Goal: Find specific page/section: Find specific page/section

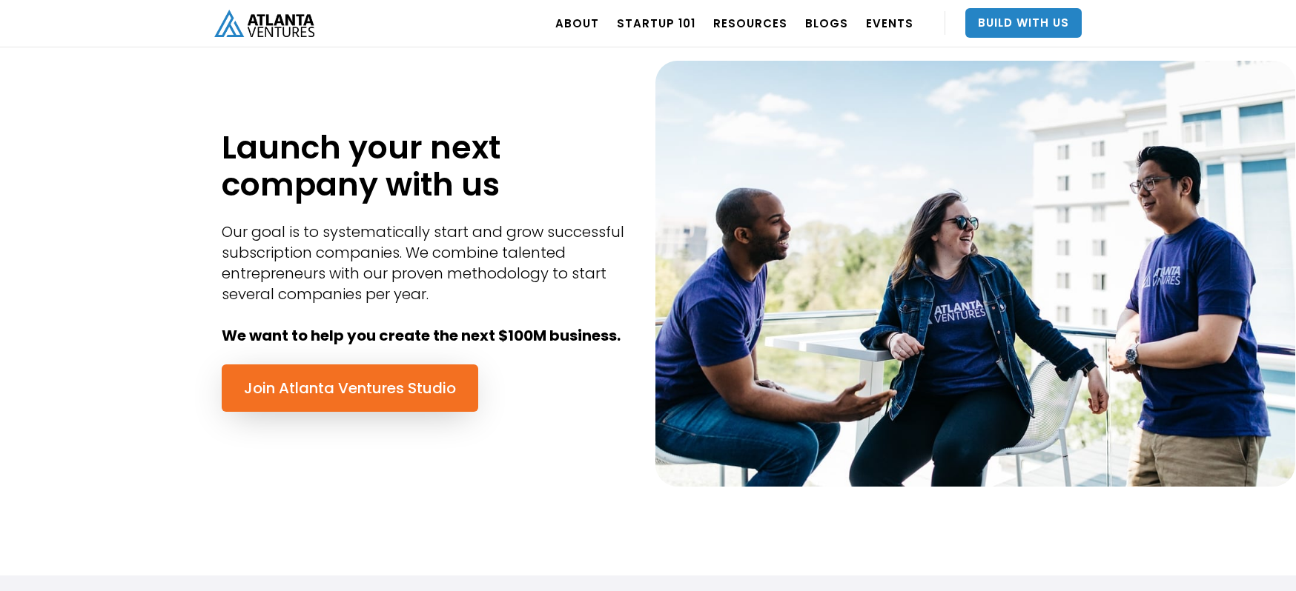
scroll to position [371, 0]
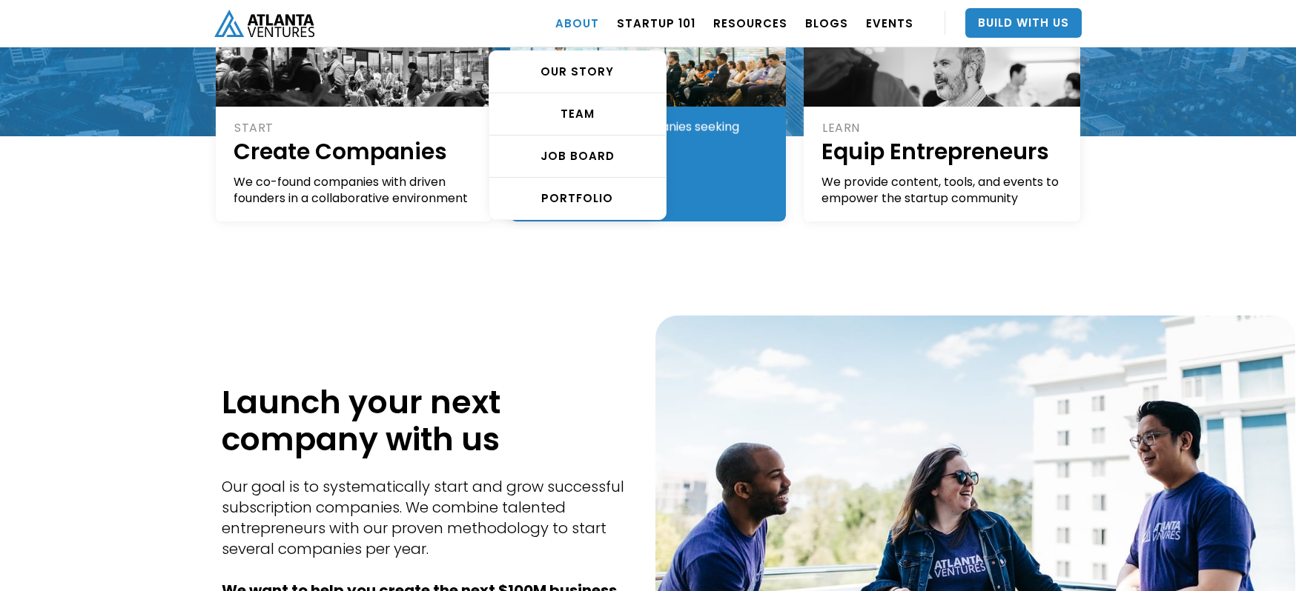
click at [597, 23] on link "ABOUT" at bounding box center [577, 23] width 44 height 42
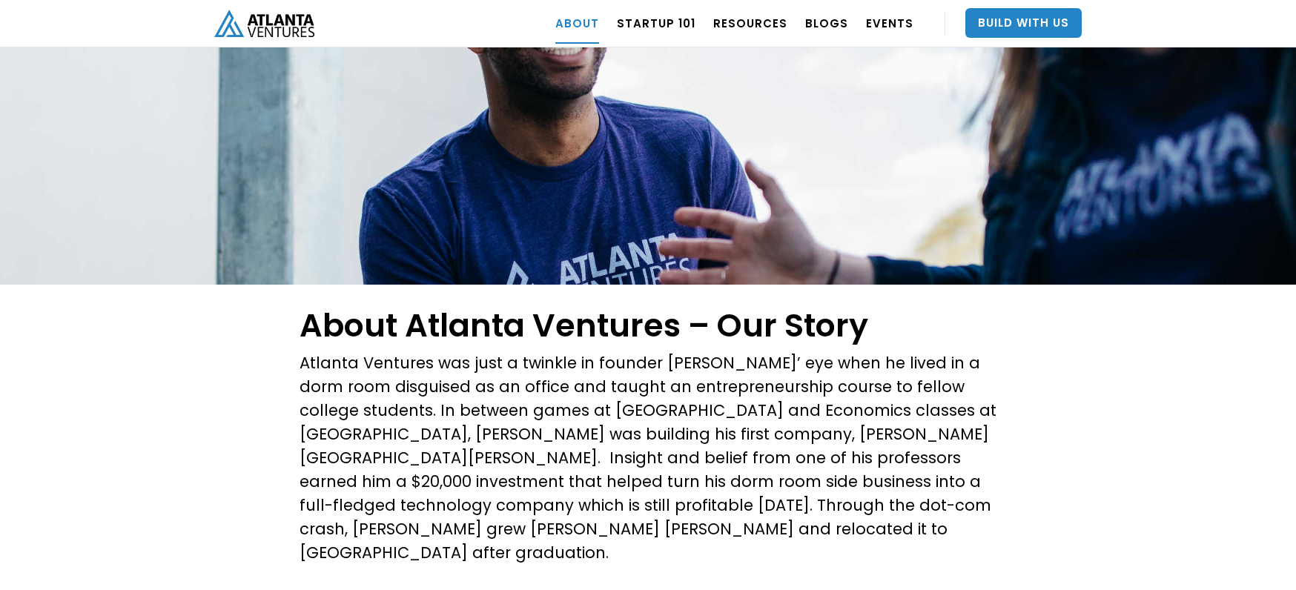
scroll to position [74, 0]
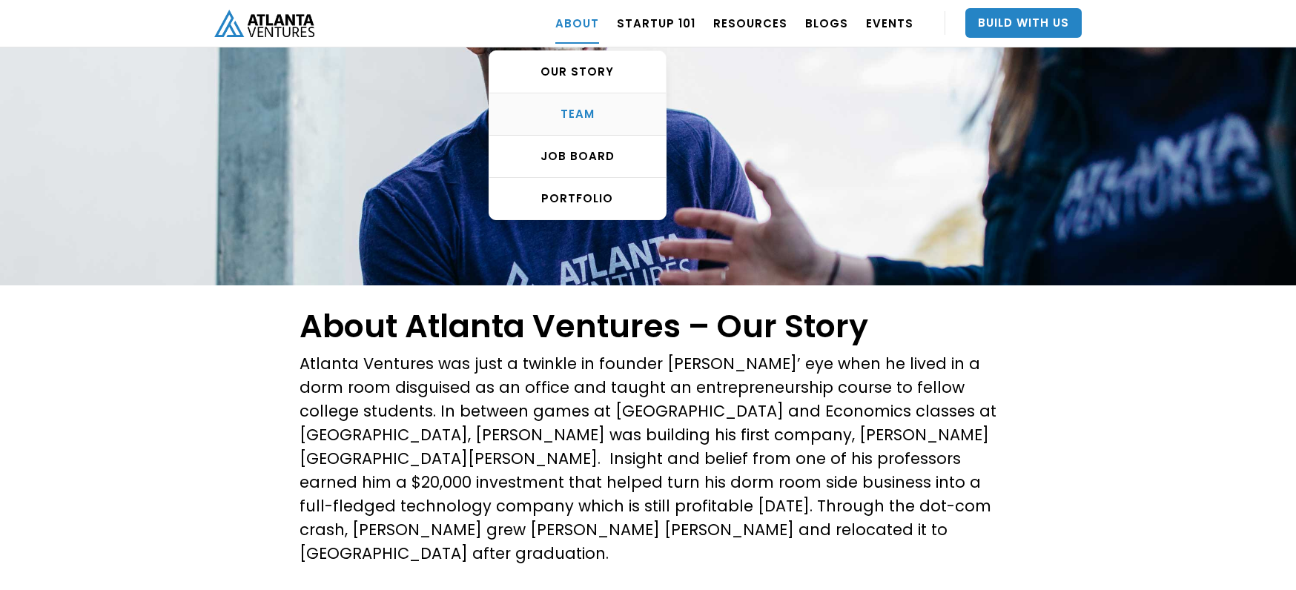
click at [609, 107] on div "TEAM" at bounding box center [577, 114] width 176 height 15
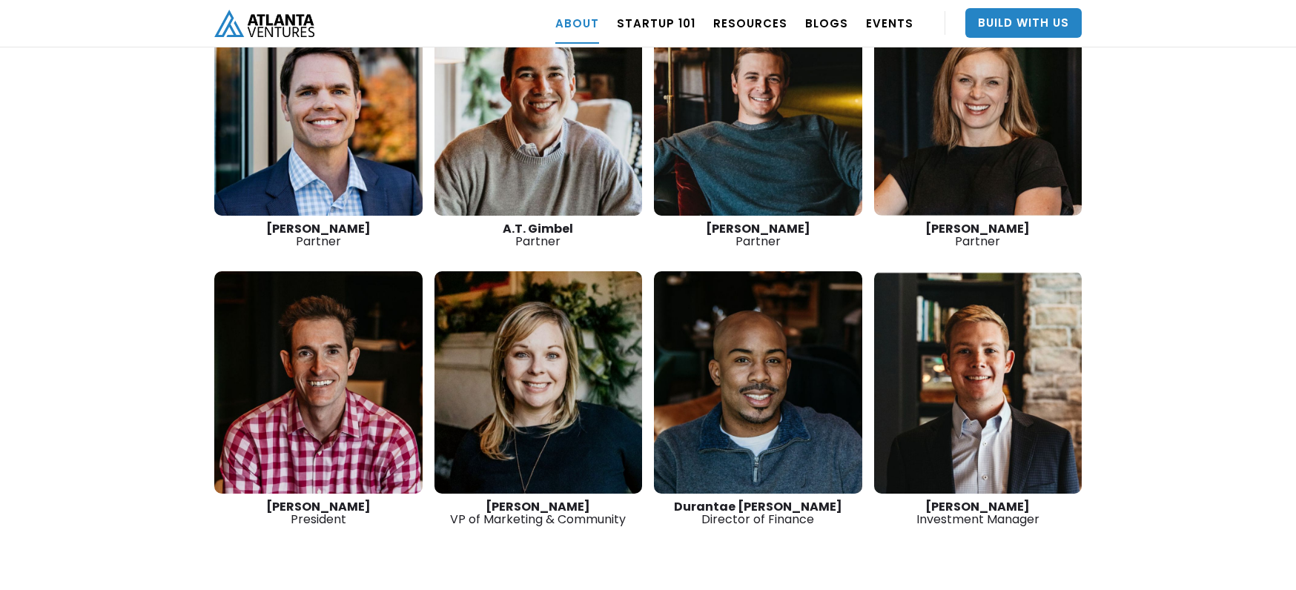
scroll to position [2387, 0]
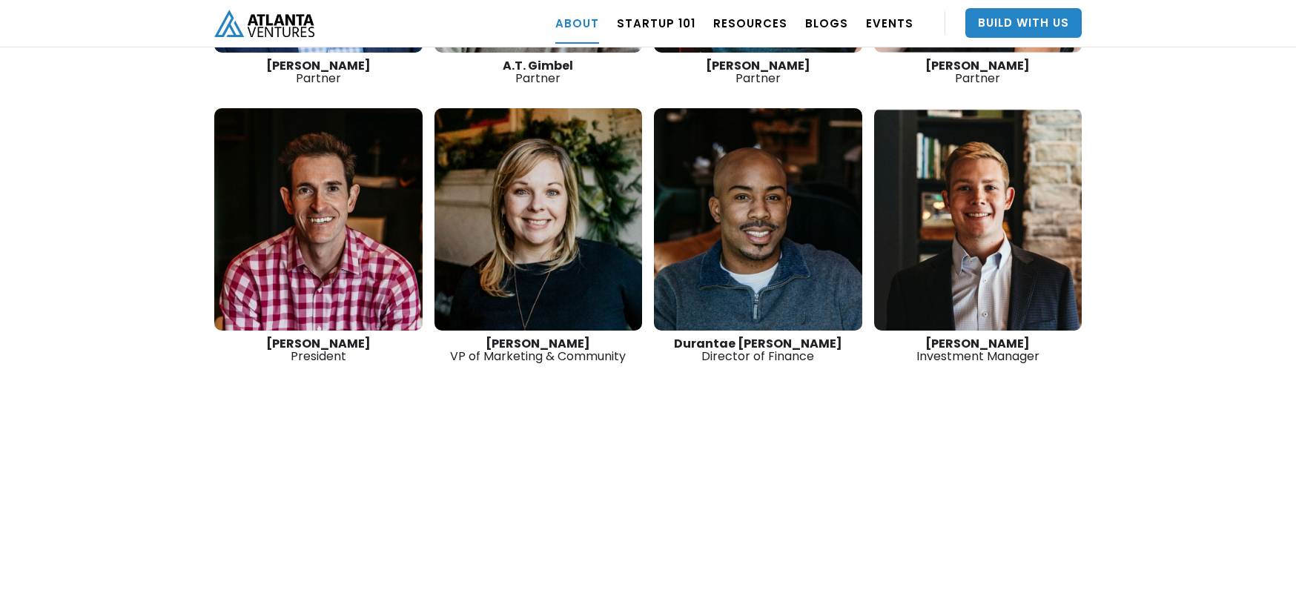
drag, startPoint x: 279, startPoint y: 293, endPoint x: 378, endPoint y: 294, distance: 98.6
click at [378, 337] on div "[PERSON_NAME] President" at bounding box center [318, 349] width 208 height 25
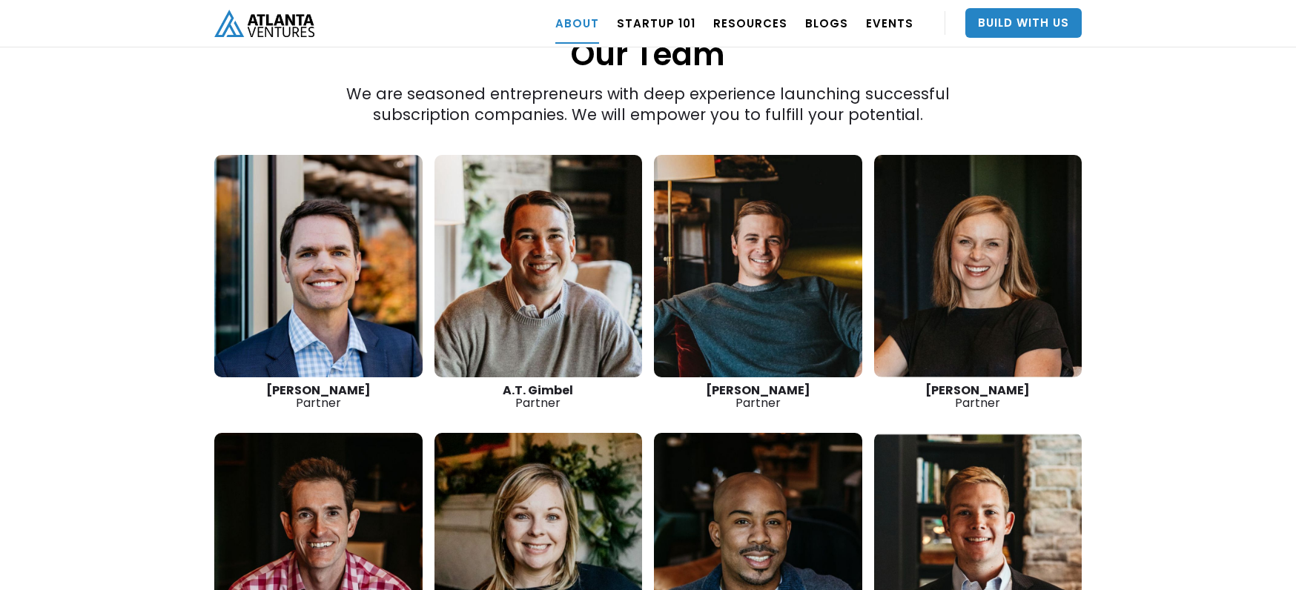
scroll to position [1943, 0]
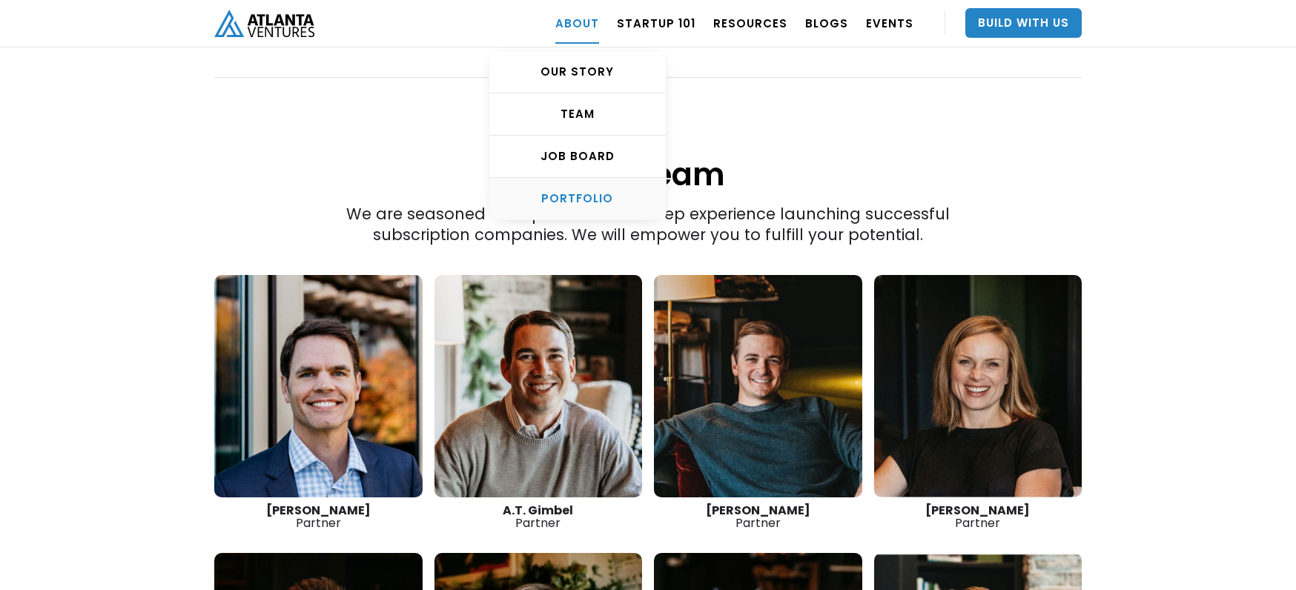
click at [584, 196] on div "PORTFOLIO" at bounding box center [577, 198] width 176 height 15
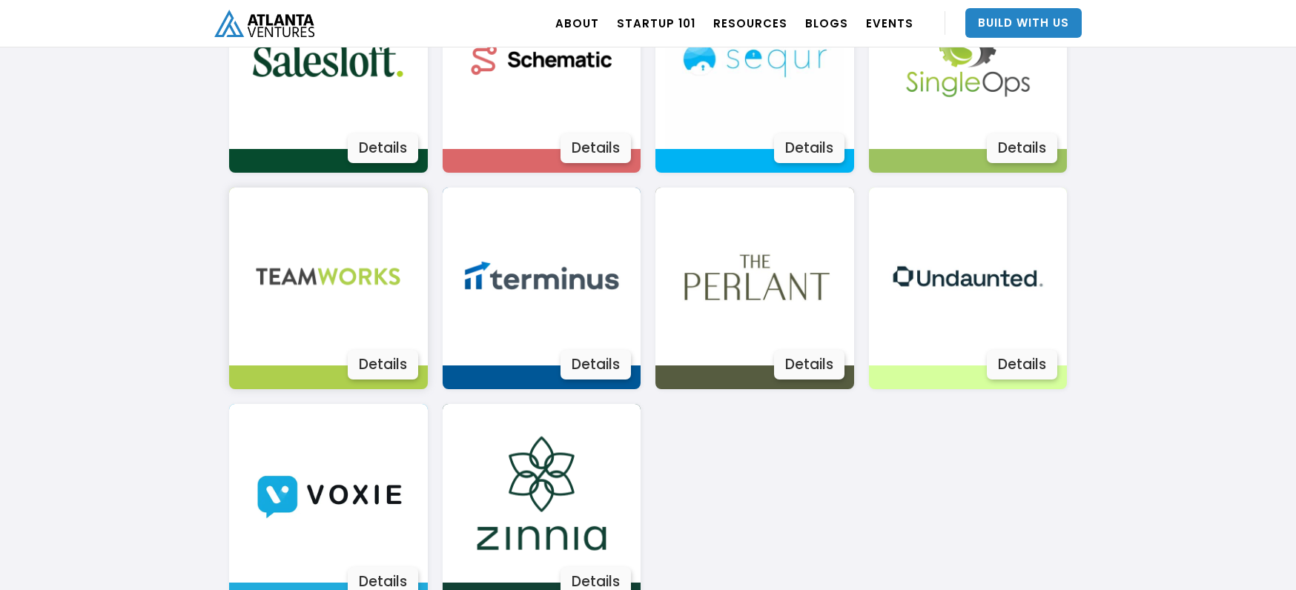
scroll to position [2754, 0]
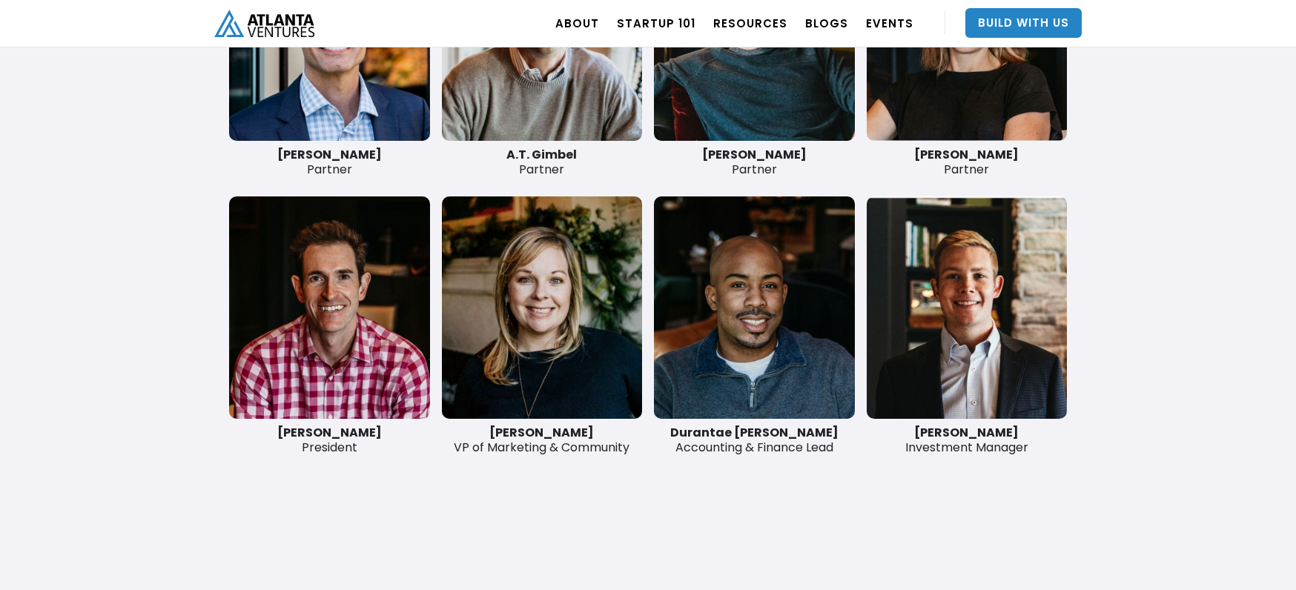
scroll to position [3693, 0]
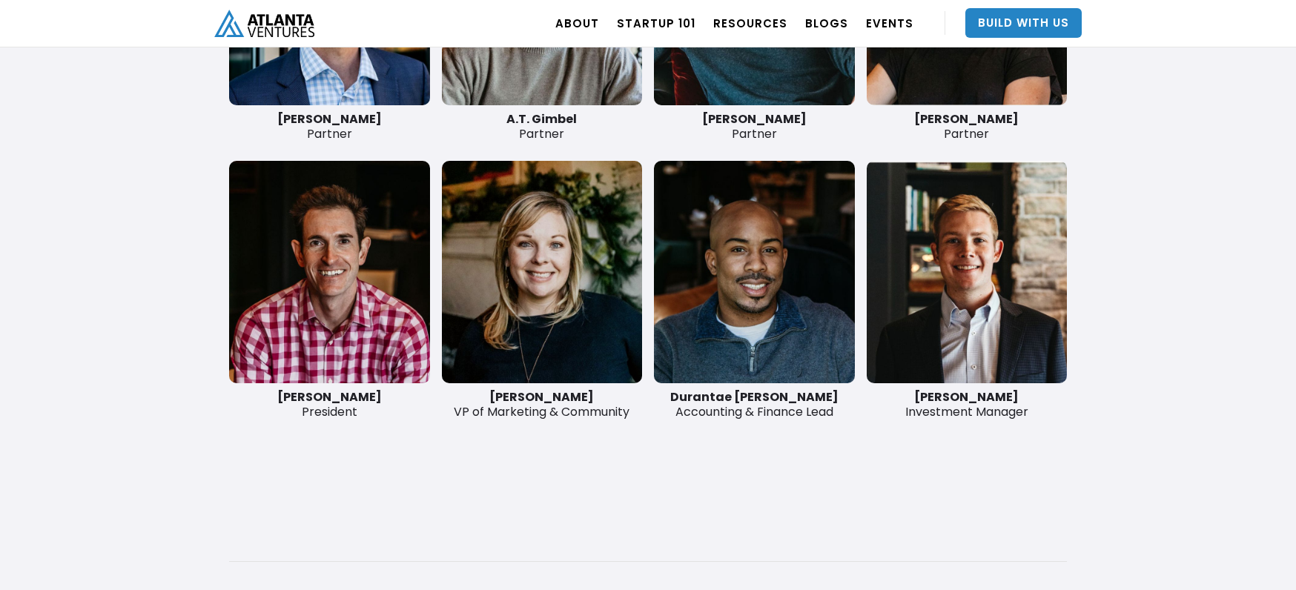
drag, startPoint x: 280, startPoint y: 397, endPoint x: 388, endPoint y: 391, distance: 107.7
click at [381, 400] on div "[PERSON_NAME] President" at bounding box center [329, 405] width 201 height 30
copy strong "[PERSON_NAME]"
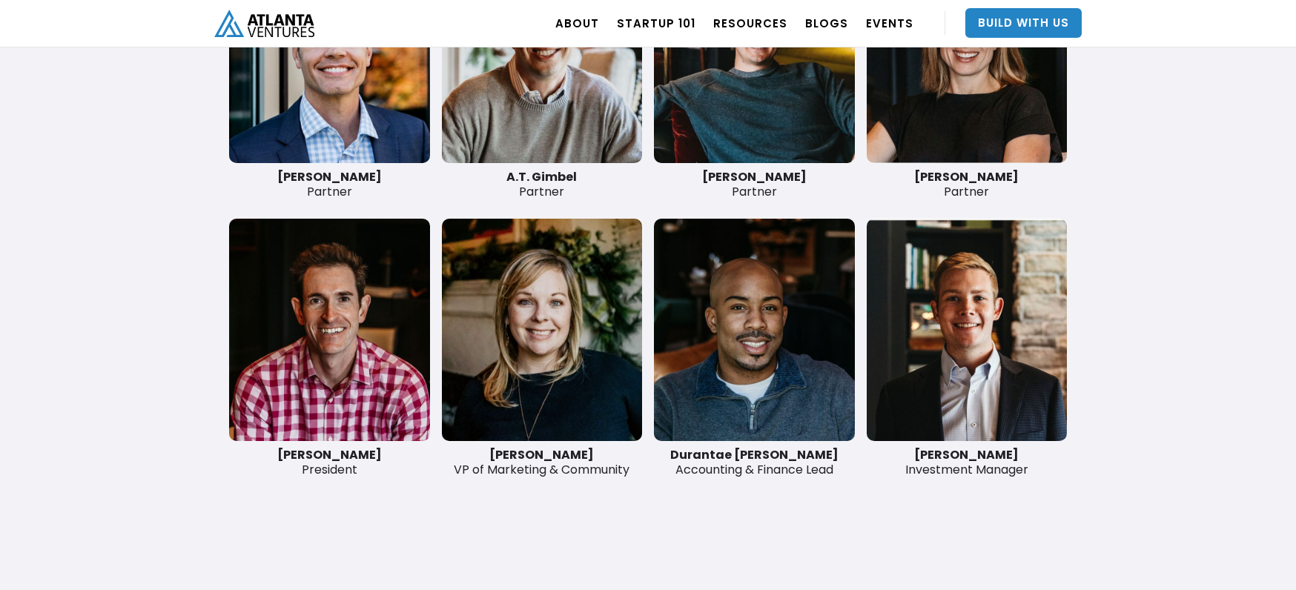
scroll to position [3545, 0]
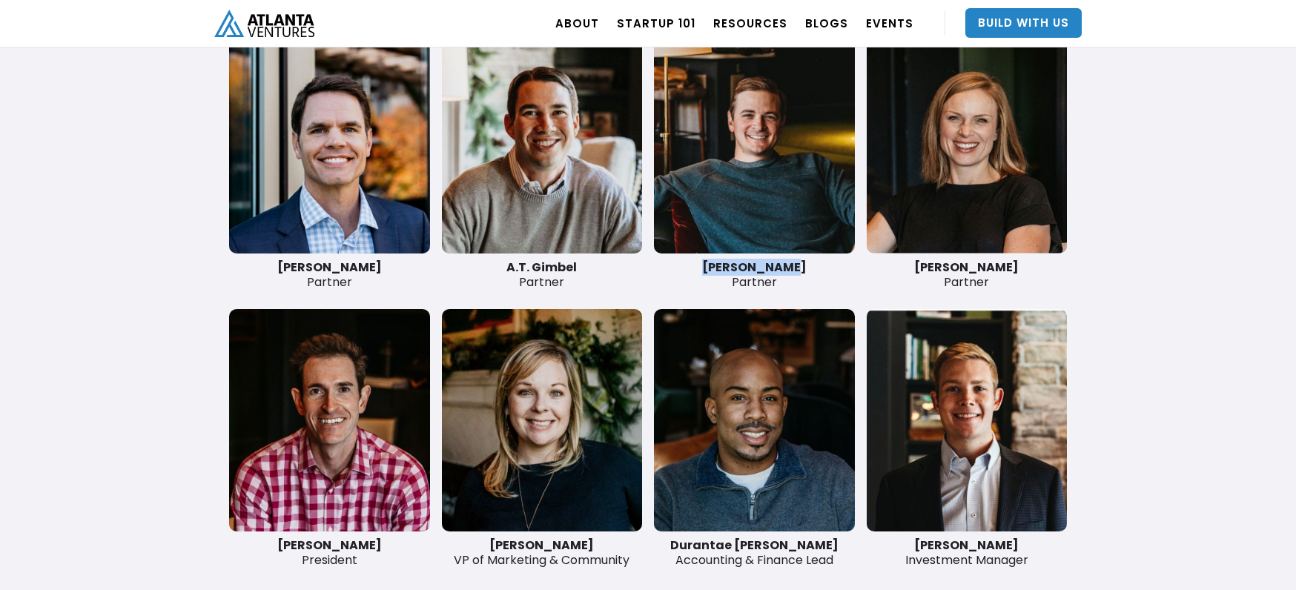
drag, startPoint x: 704, startPoint y: 263, endPoint x: 828, endPoint y: 262, distance: 123.8
click at [828, 262] on div "Jon Birdsong Partner" at bounding box center [754, 275] width 201 height 30
copy strong "[PERSON_NAME]"
click at [720, 270] on strong "[PERSON_NAME]" at bounding box center [754, 267] width 105 height 17
click at [743, 276] on div "Jon Birdsong Partner" at bounding box center [754, 275] width 201 height 30
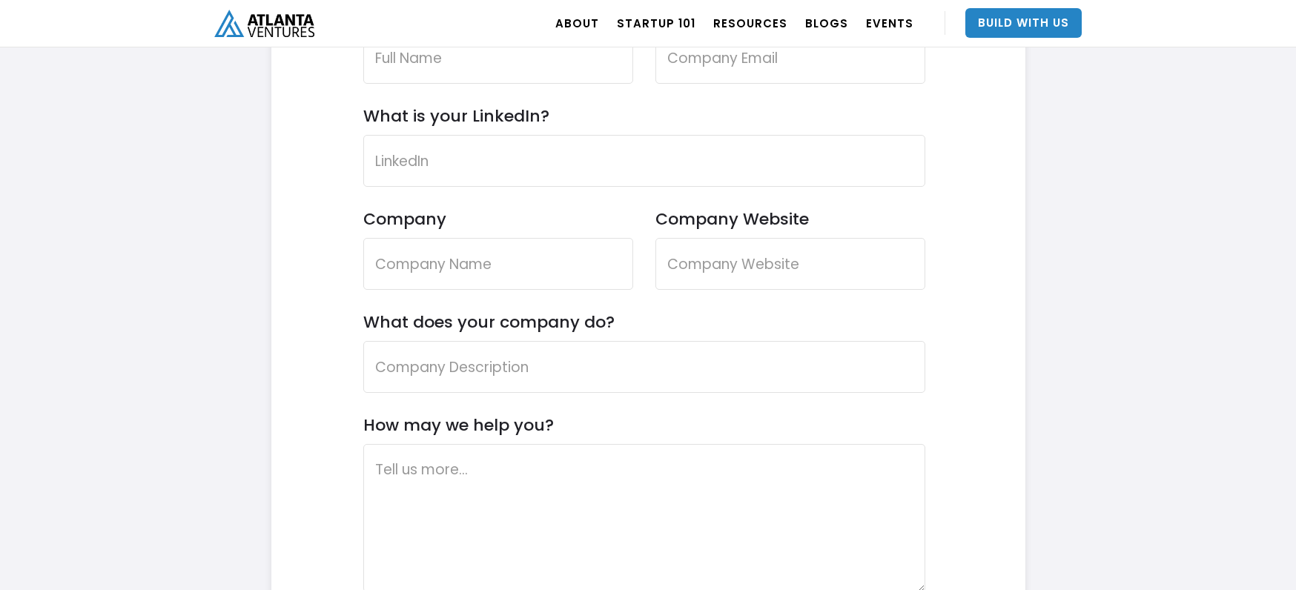
scroll to position [4361, 0]
